Goal: Entertainment & Leisure: Consume media (video, audio)

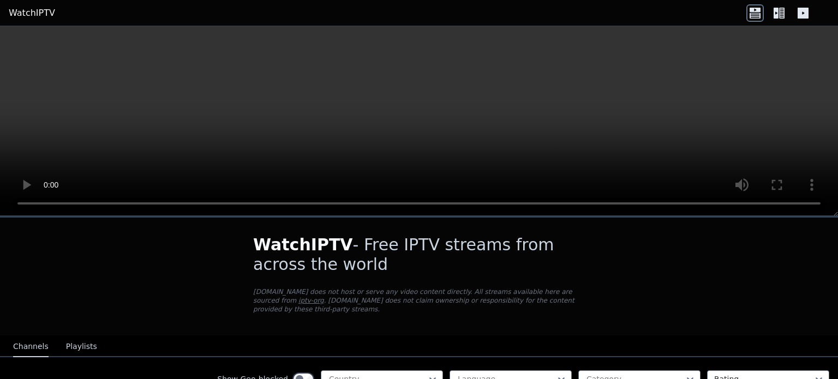
click at [838, 240] on div "WatchIPTV - Free IPTV streams from across the world [DOMAIN_NAME] does not host…" at bounding box center [419, 202] width 838 height 353
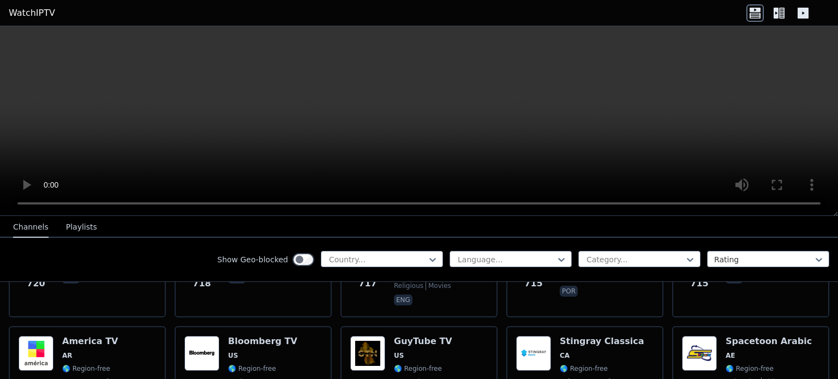
scroll to position [2880, 0]
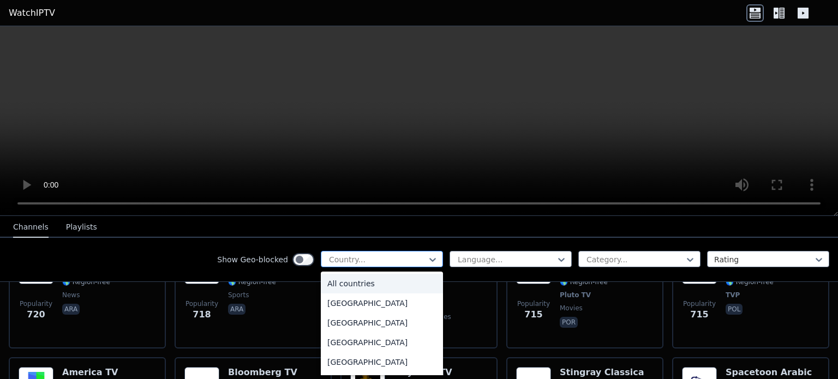
click at [404, 257] on div at bounding box center [377, 259] width 99 height 11
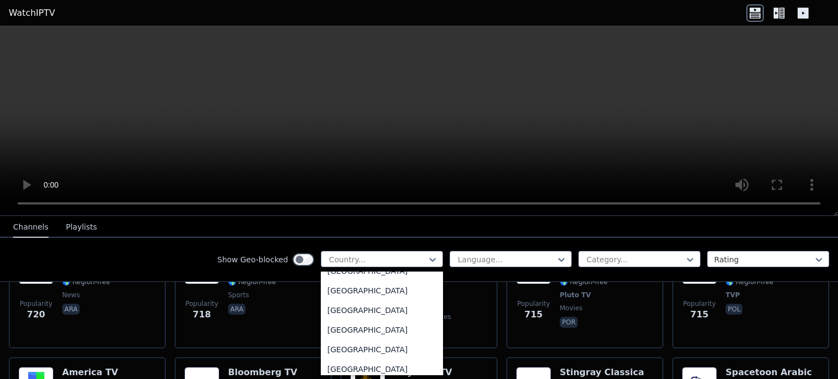
scroll to position [3662, 0]
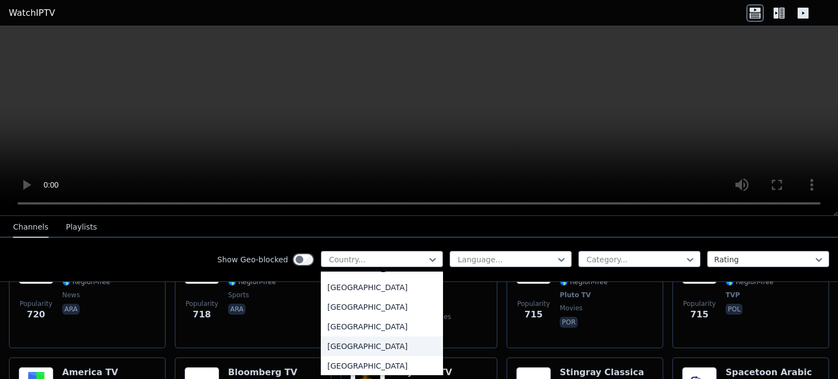
click at [404, 350] on div "[GEOGRAPHIC_DATA]" at bounding box center [382, 347] width 122 height 20
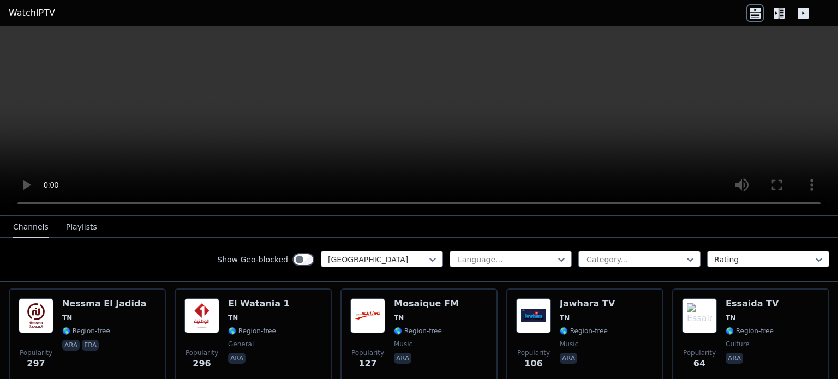
scroll to position [121, 0]
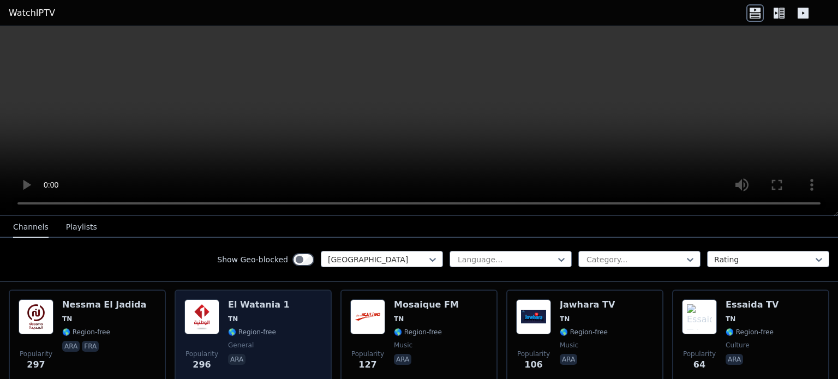
click at [280, 308] on div "Popularity 296 [GEOGRAPHIC_DATA] 1 TN 🌎 Region-free general ara" at bounding box center [253, 339] width 138 height 79
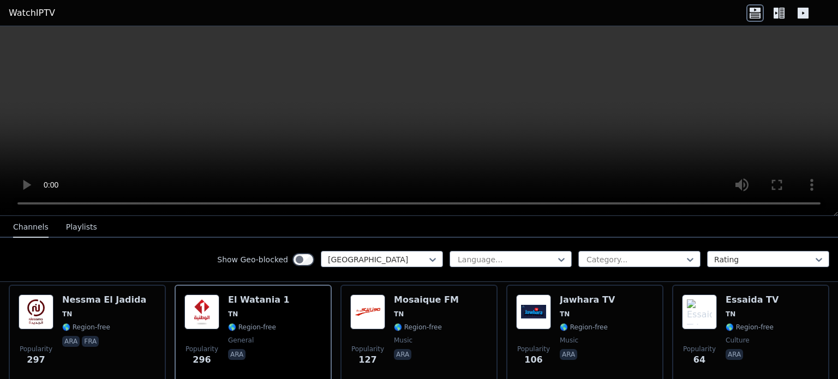
scroll to position [128, 0]
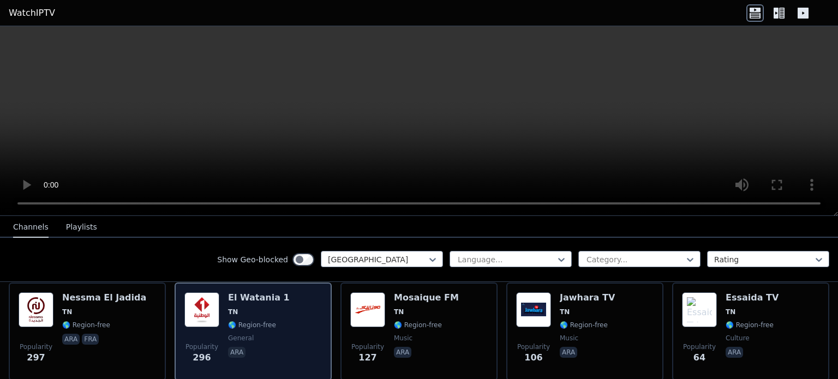
click at [272, 334] on span "general" at bounding box center [259, 338] width 62 height 9
click at [236, 347] on p "ara" at bounding box center [236, 352] width 17 height 11
click at [209, 315] on img at bounding box center [201, 310] width 35 height 35
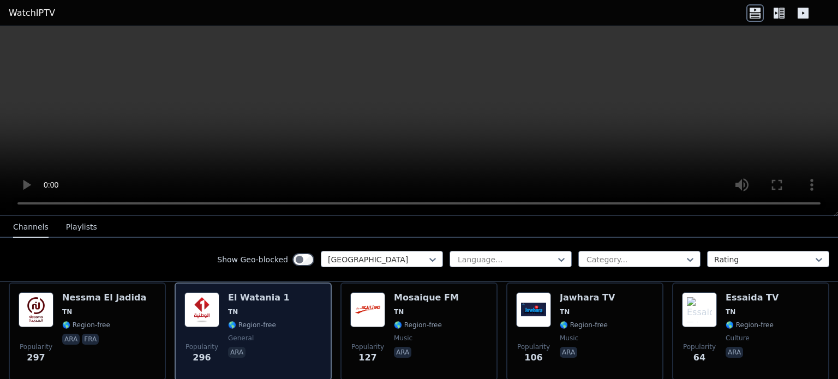
click at [209, 315] on img at bounding box center [201, 310] width 35 height 35
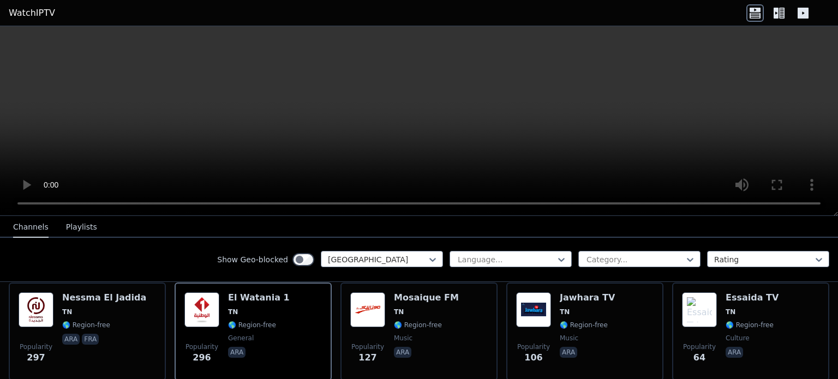
click at [68, 225] on button "Playlists" at bounding box center [81, 227] width 31 height 21
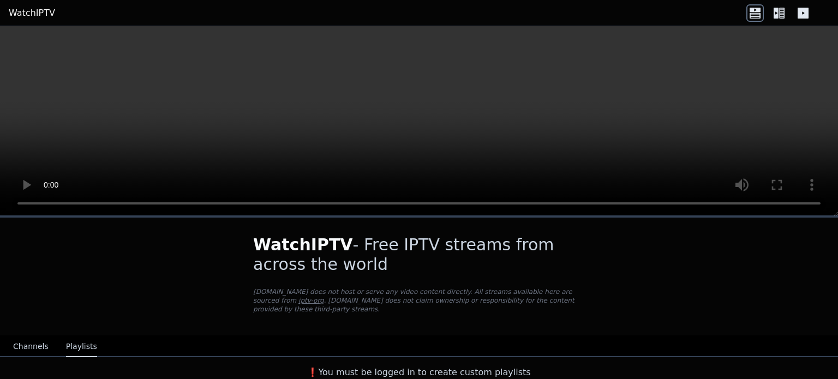
click at [21, 337] on button "Channels" at bounding box center [30, 347] width 35 height 21
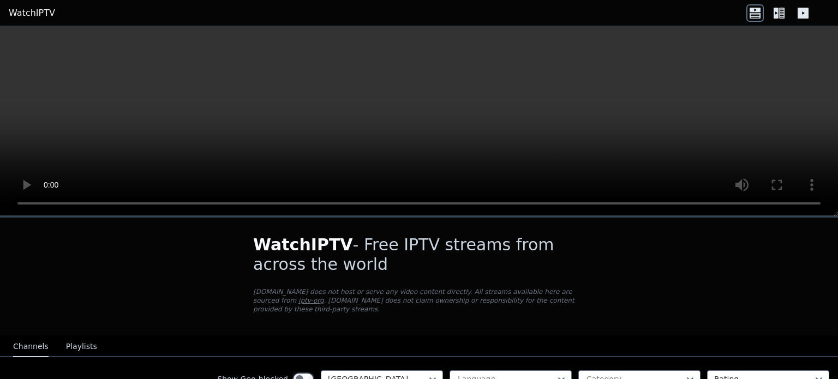
click at [780, 19] on icon at bounding box center [779, 12] width 17 height 17
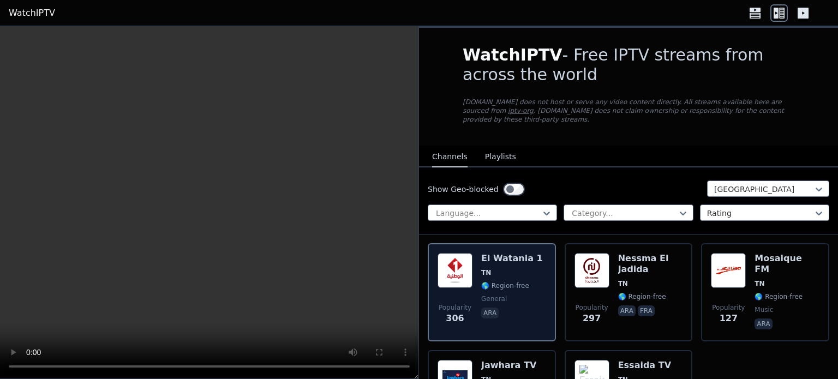
click at [509, 295] on span "general" at bounding box center [512, 299] width 62 height 9
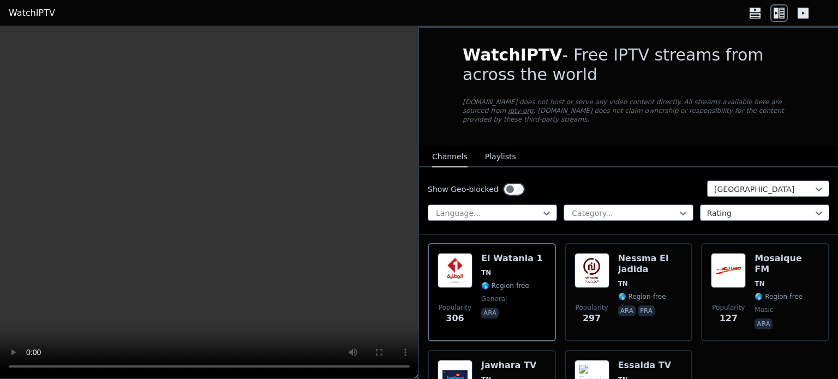
scroll to position [105, 0]
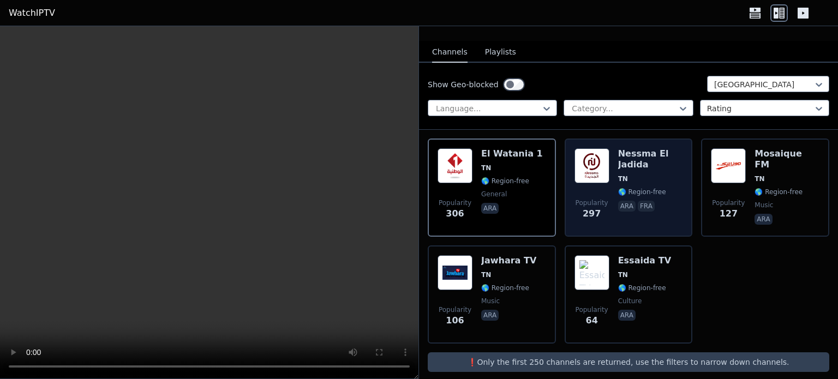
click at [575, 181] on div "Popularity 297" at bounding box center [592, 187] width 35 height 79
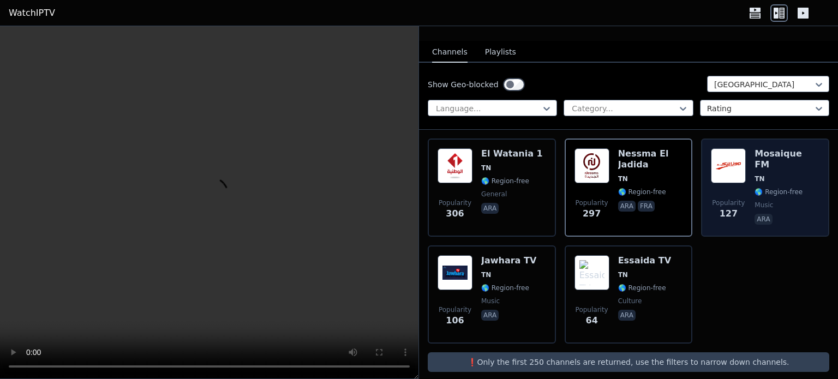
click at [760, 188] on span "🌎 Region-free" at bounding box center [779, 192] width 48 height 9
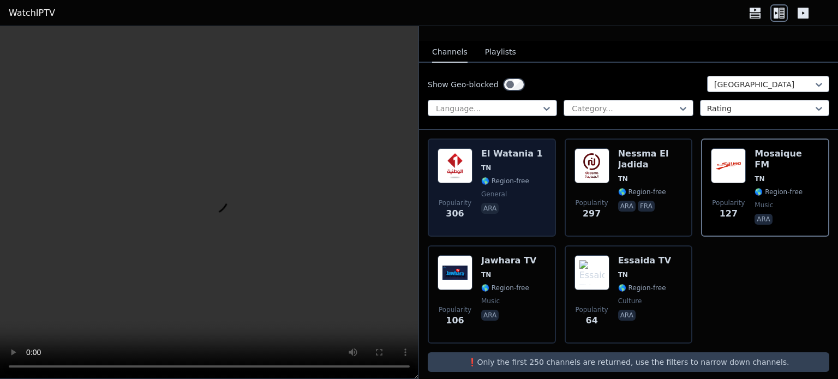
click at [520, 176] on div "El Watania 1 TN 🌎 Region-free general ara" at bounding box center [512, 187] width 62 height 79
